Goal: Find specific page/section: Find specific page/section

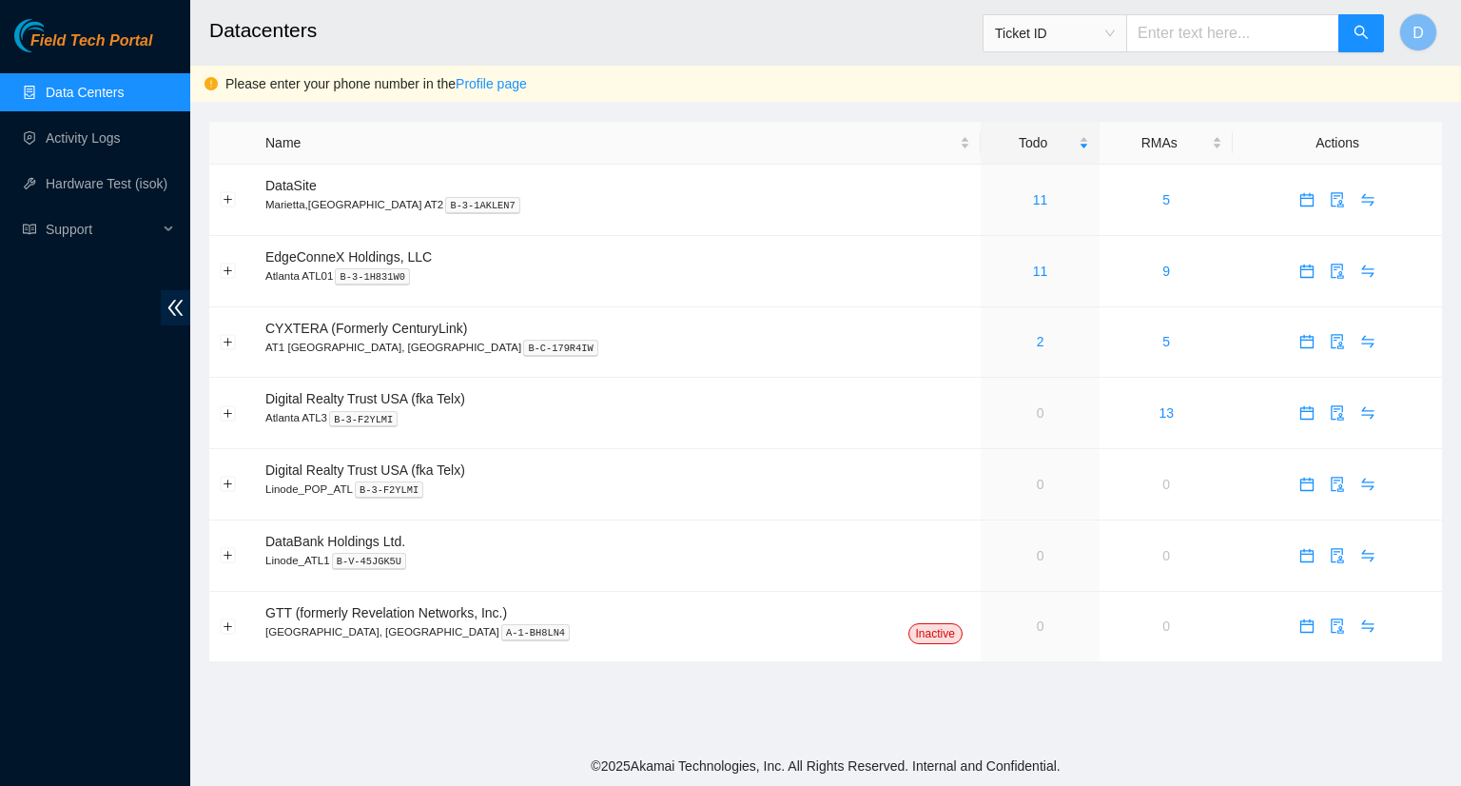
click at [82, 92] on link "Data Centers" at bounding box center [85, 92] width 78 height 15
